Goal: Find specific page/section: Find specific page/section

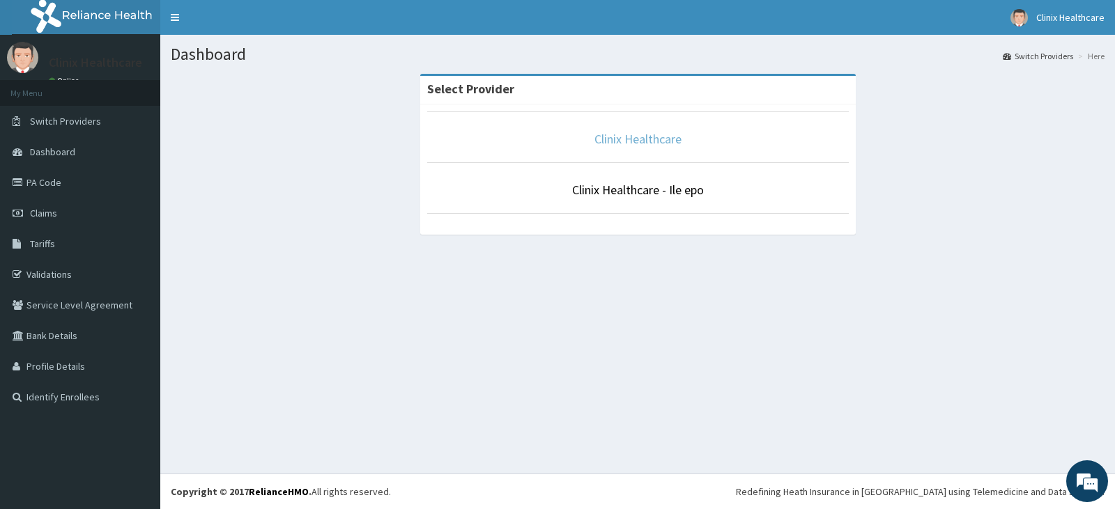
click at [645, 133] on link "Clinix Healthcare" at bounding box center [637, 139] width 87 height 16
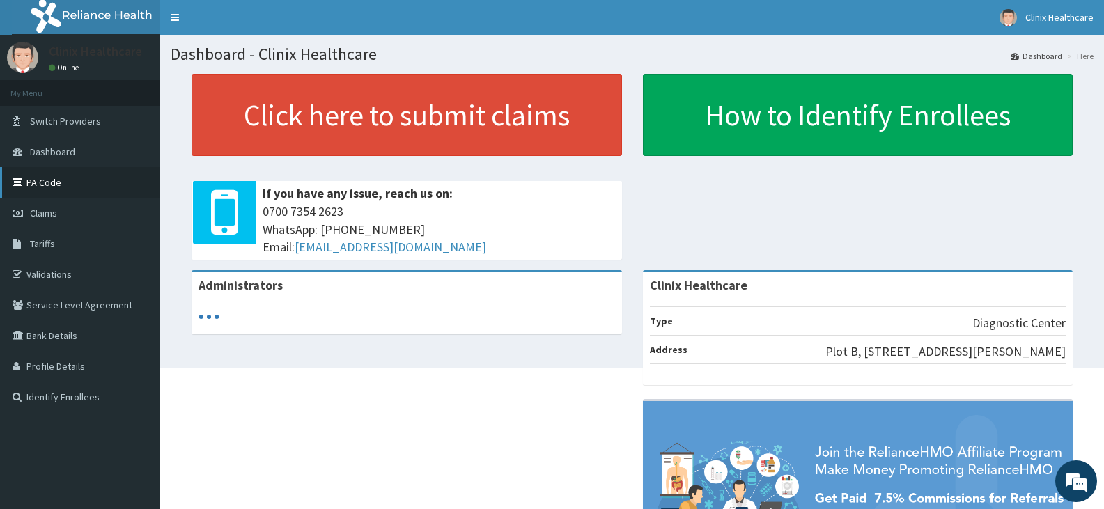
click at [53, 170] on link "PA Code" at bounding box center [80, 182] width 160 height 31
